Goal: Transaction & Acquisition: Purchase product/service

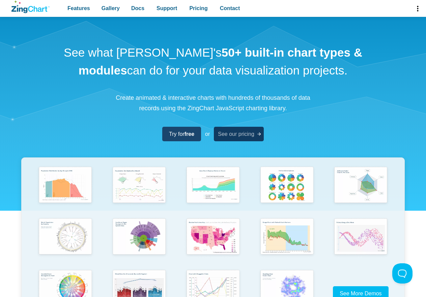
click at [235, 139] on span "See our pricing" at bounding box center [236, 134] width 36 height 9
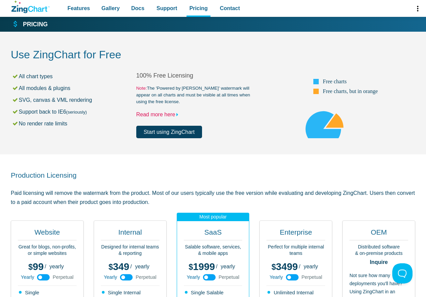
click at [181, 119] on icon "App Content" at bounding box center [177, 115] width 8 height 8
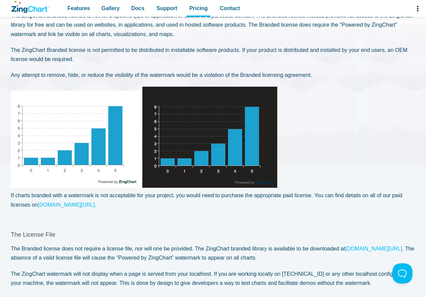
scroll to position [88, 0]
